Goal: Transaction & Acquisition: Purchase product/service

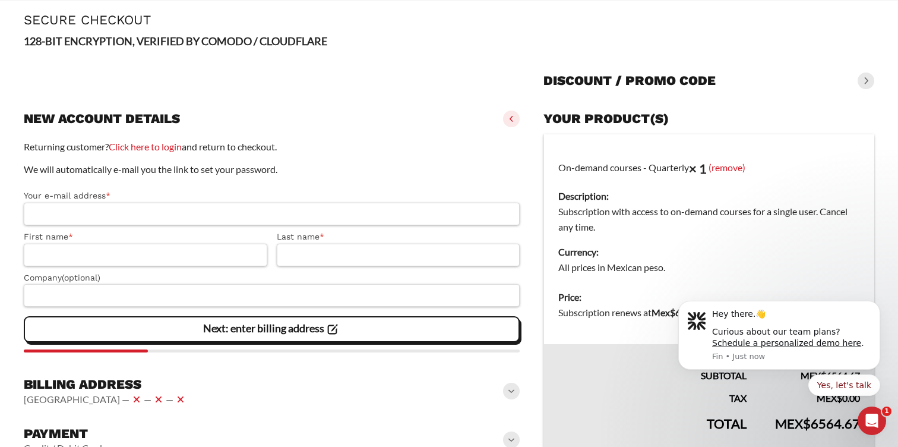
scroll to position [61, 0]
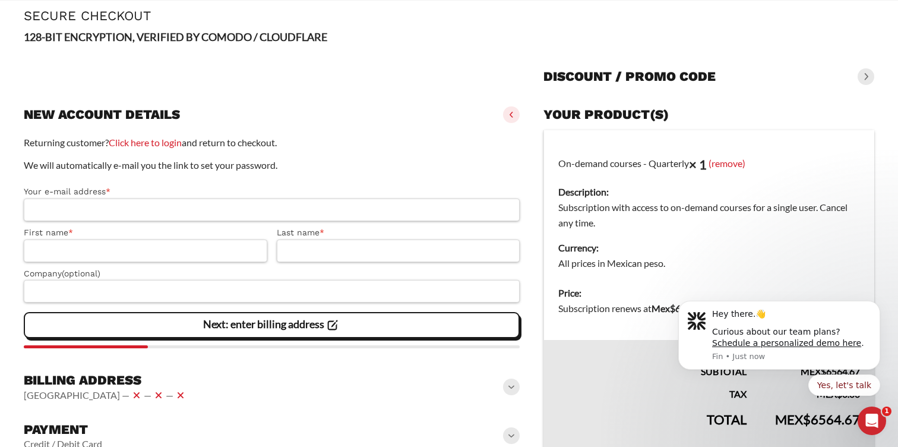
click at [171, 150] on p "Returning customer? Click here to login and return to checkout." at bounding box center [272, 142] width 496 height 15
click at [171, 145] on link "Click here to login" at bounding box center [145, 142] width 73 height 11
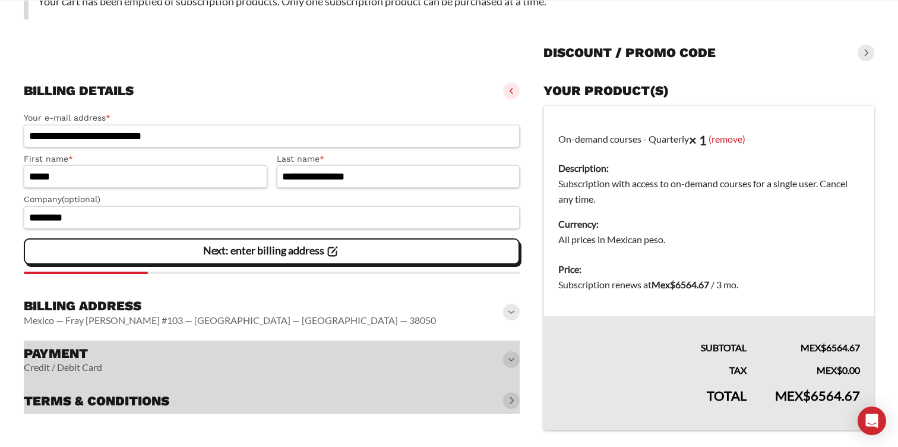
scroll to position [149, 0]
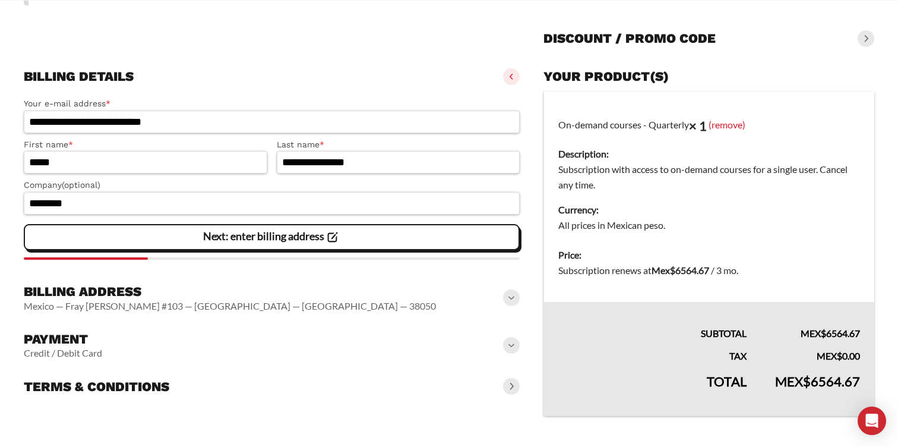
click at [0, 0] on slot "Next: enter billing address" at bounding box center [0, 0] width 0 height 0
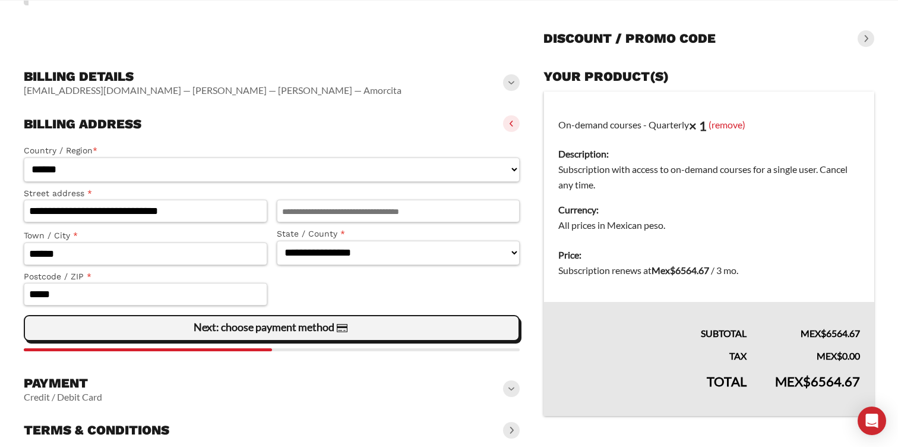
click at [0, 0] on slot "Next: choose payment method" at bounding box center [0, 0] width 0 height 0
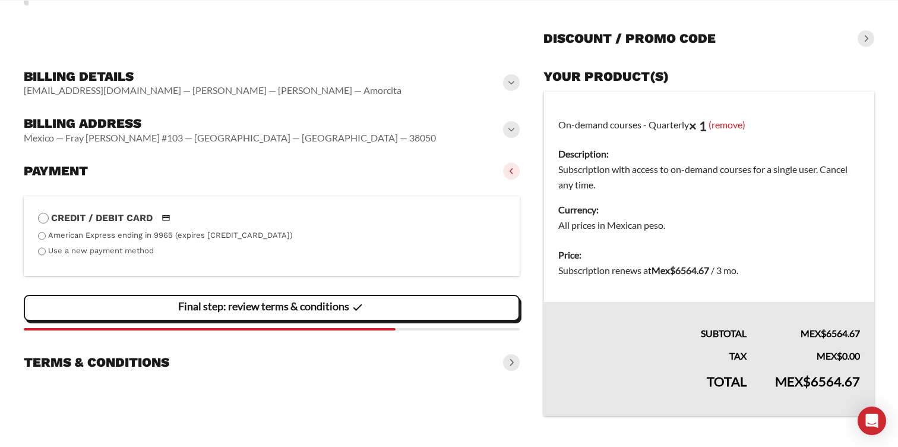
click at [0, 0] on slot "Final step: review terms & conditions" at bounding box center [0, 0] width 0 height 0
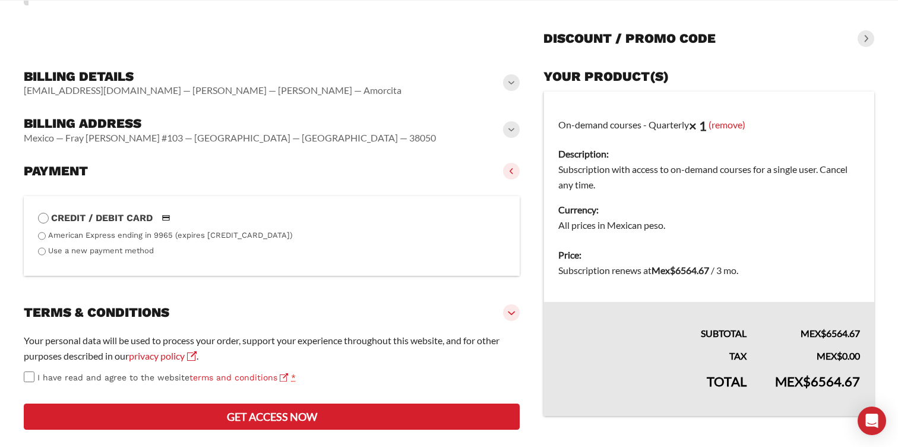
scroll to position [165, 0]
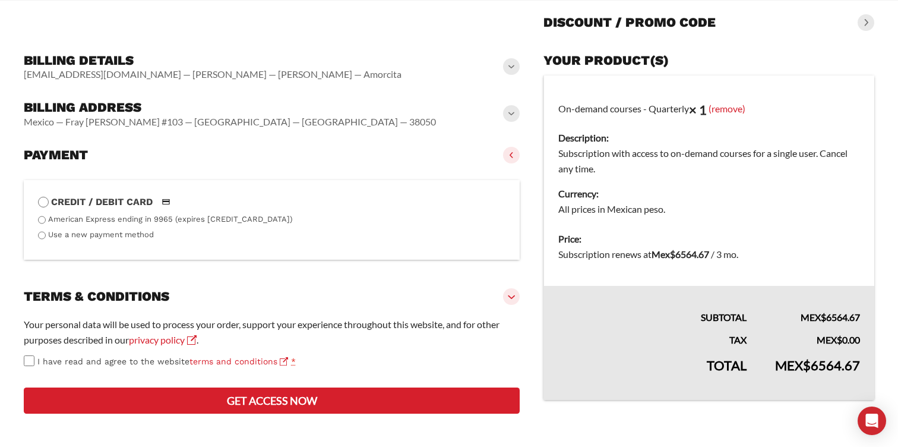
click at [87, 359] on span "I have read and agree to the website terms and conditions" at bounding box center [162, 361] width 251 height 10
click at [142, 414] on button "Get access now" at bounding box center [272, 400] width 496 height 26
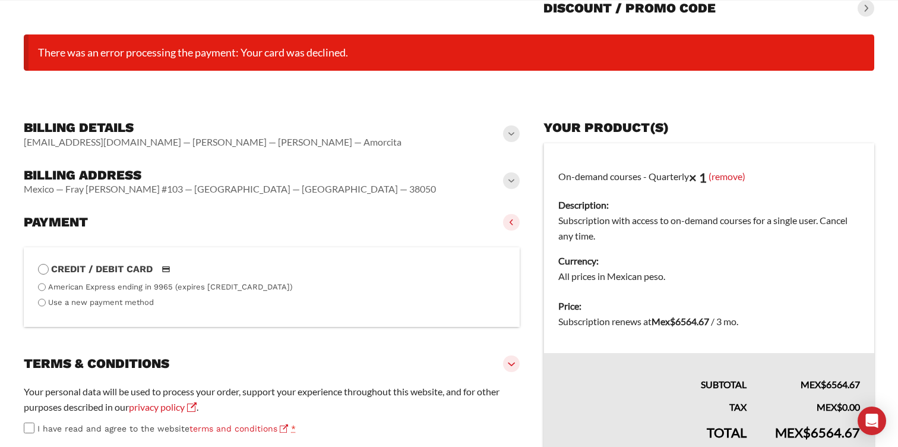
scroll to position [289, 0]
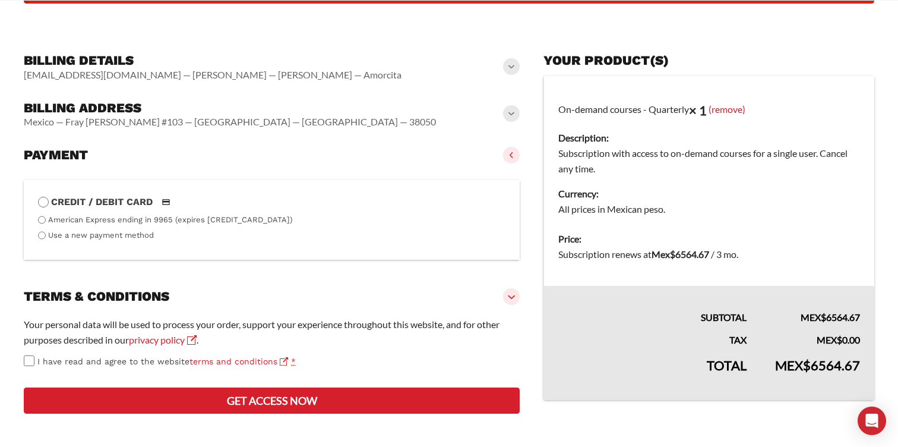
click at [387, 194] on label "Credit / Debit Card" at bounding box center [272, 201] width 468 height 15
click at [135, 231] on label "Use a new payment method" at bounding box center [101, 235] width 106 height 9
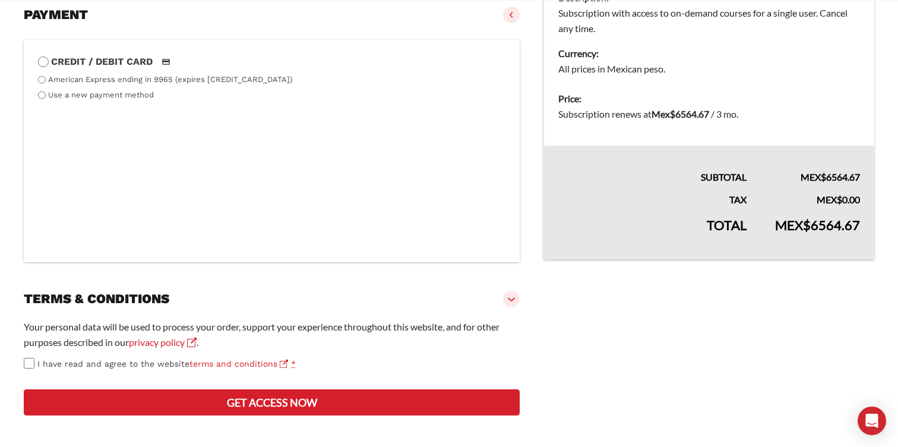
scroll to position [431, 0]
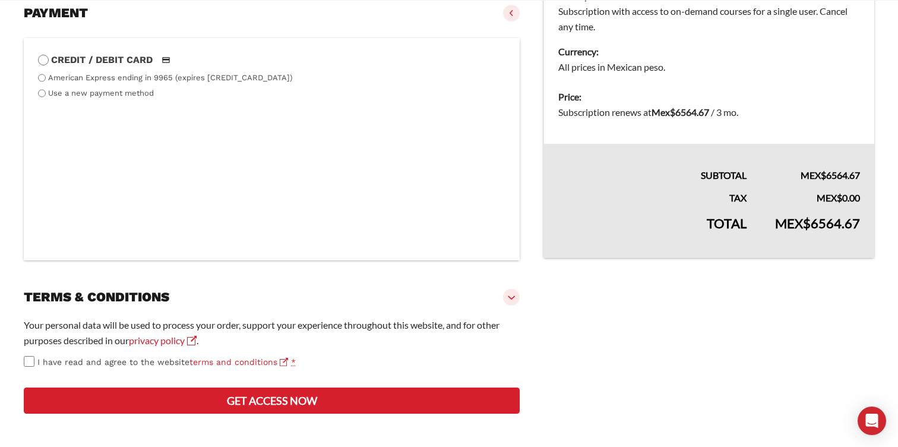
click at [291, 397] on button "Get access now" at bounding box center [272, 400] width 496 height 26
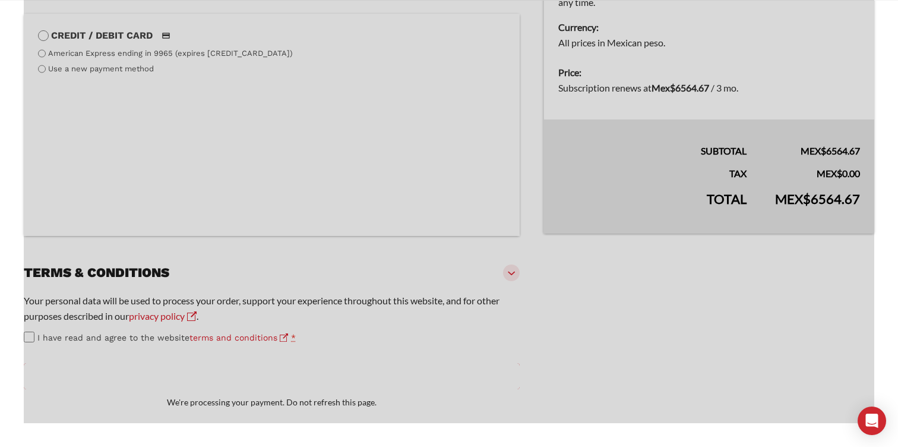
click at [501, 68] on div at bounding box center [449, 106] width 851 height 633
click at [332, 254] on div at bounding box center [449, 106] width 851 height 633
click at [330, 204] on div at bounding box center [449, 106] width 851 height 633
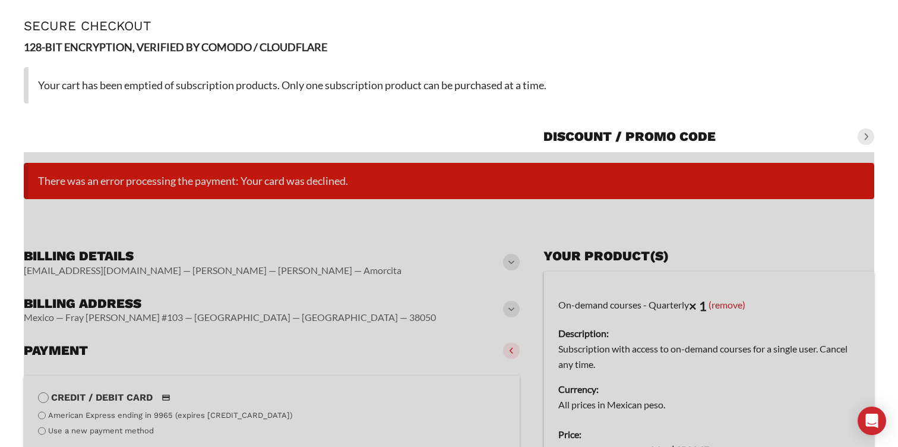
scroll to position [0, 0]
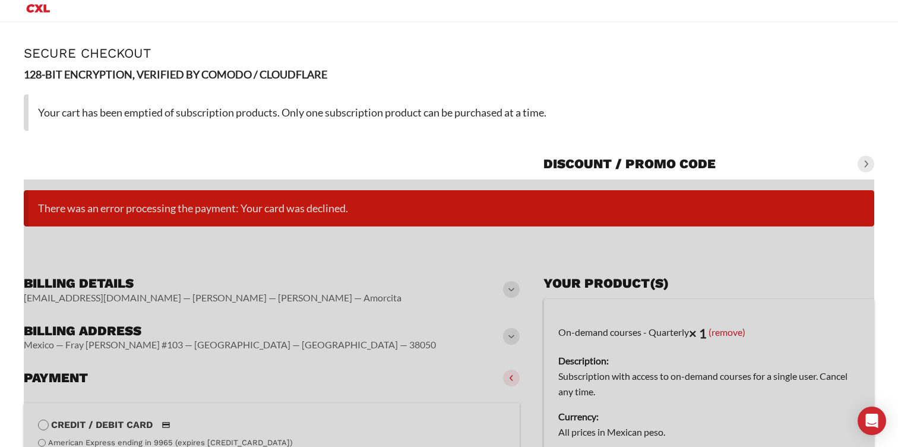
click at [865, 157] on span at bounding box center [866, 164] width 17 height 17
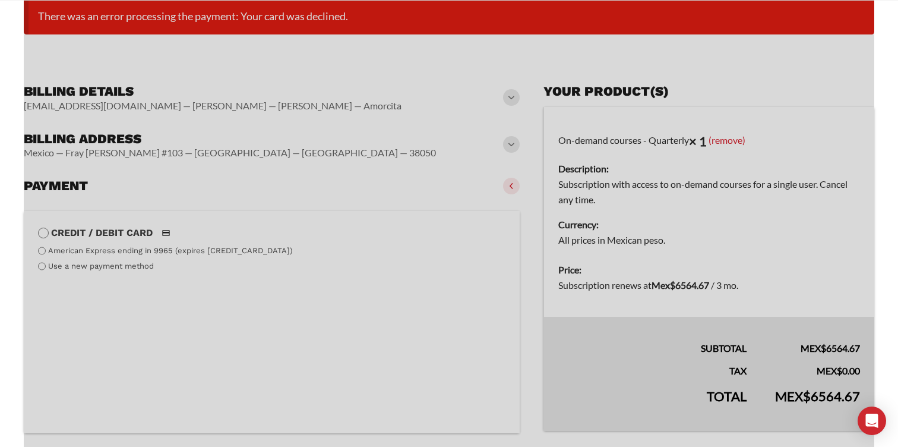
scroll to position [497, 0]
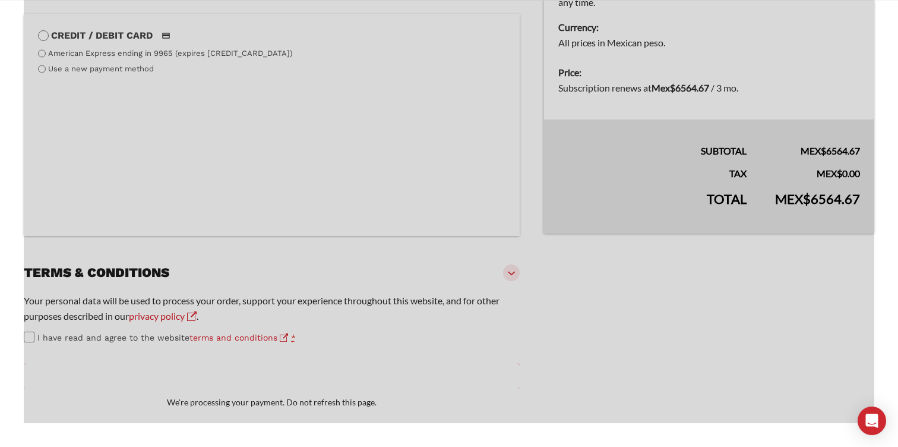
click at [252, 370] on div at bounding box center [449, 106] width 851 height 633
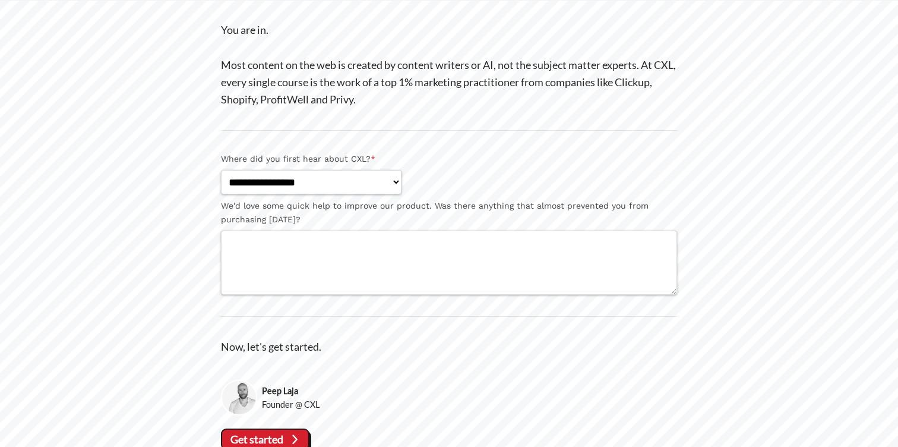
scroll to position [147, 0]
click at [258, 184] on select "**********" at bounding box center [311, 181] width 181 height 24
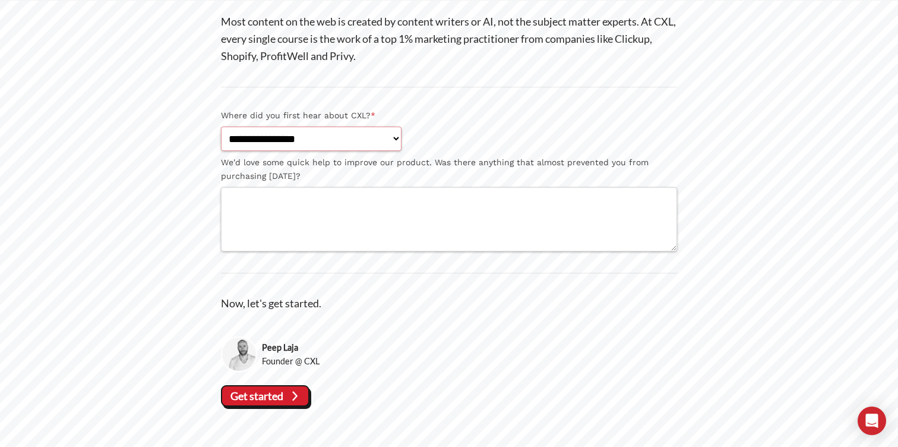
click at [325, 143] on select "**********" at bounding box center [311, 139] width 181 height 24
select select "**********"
click at [221, 127] on select "**********" at bounding box center [311, 139] width 181 height 24
click at [327, 200] on textarea "We'd love some quick help to improve our product. Was there anything that almos…" at bounding box center [449, 219] width 456 height 64
click at [300, 385] on vaadin-button "Get started" at bounding box center [265, 395] width 89 height 21
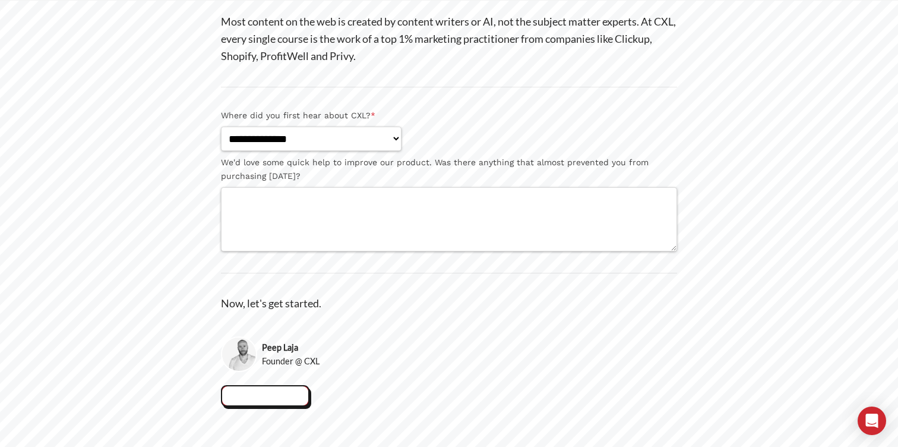
click at [300, 385] on div "Get started" at bounding box center [449, 396] width 456 height 26
